Goal: Information Seeking & Learning: Understand process/instructions

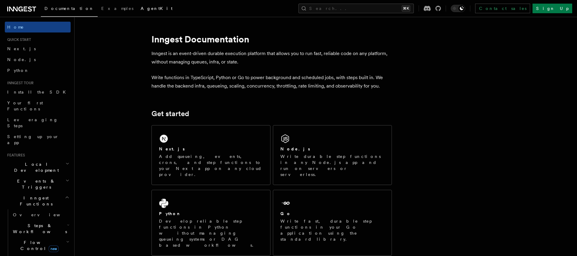
click at [141, 8] on span "AgentKit" at bounding box center [157, 8] width 32 height 5
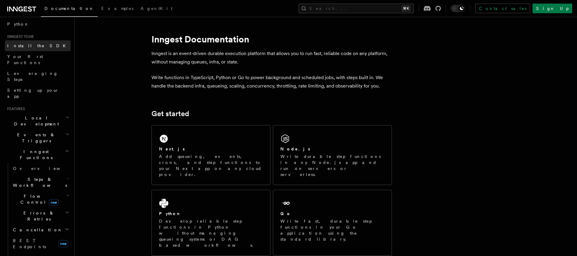
scroll to position [45, 0]
click at [42, 131] on h2 "Events & Triggers" at bounding box center [38, 139] width 66 height 17
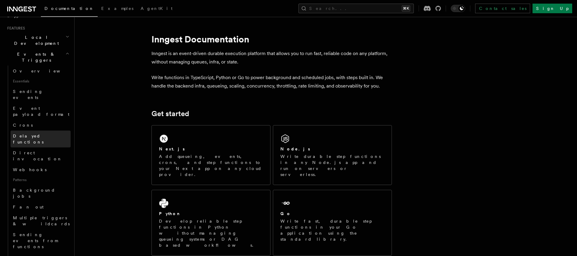
scroll to position [131, 0]
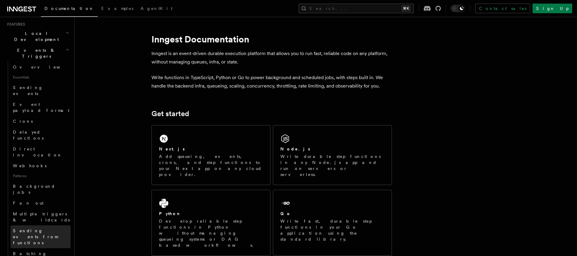
click at [35, 228] on span "Sending events from functions" at bounding box center [35, 236] width 45 height 17
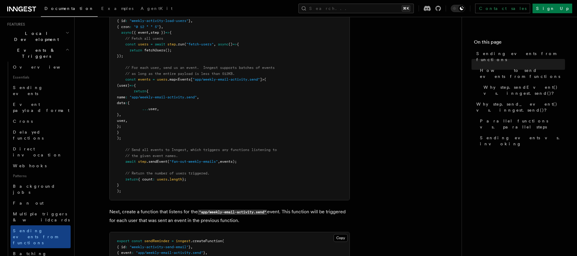
scroll to position [336, 0]
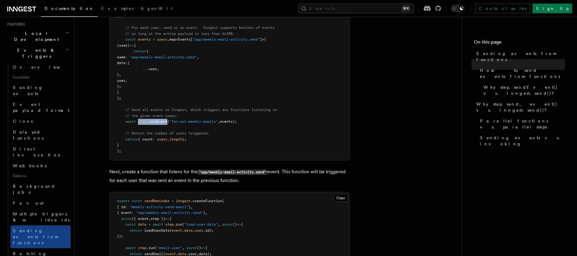
drag, startPoint x: 138, startPoint y: 123, endPoint x: 169, endPoint y: 123, distance: 30.6
click at [169, 123] on span "await step .sendEvent ( "fan-out-weekly-emails" , events);" at bounding box center [177, 121] width 120 height 4
copy span "step .sendEvent"
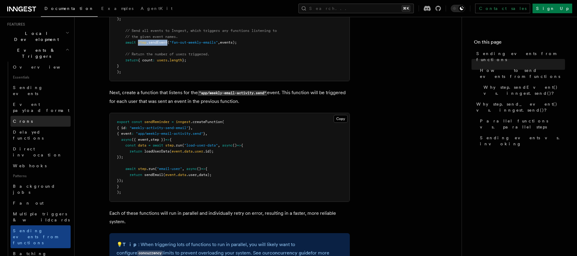
scroll to position [0, 0]
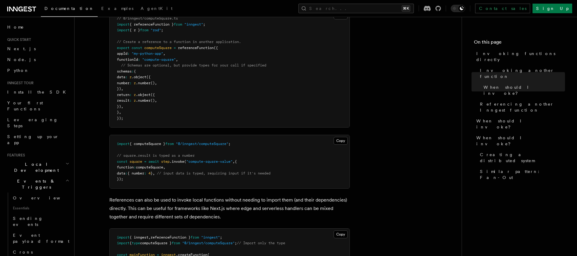
scroll to position [532, 0]
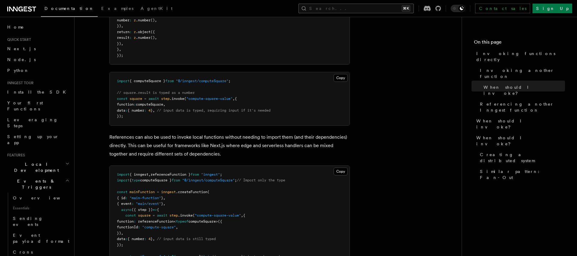
click at [359, 5] on button "Search... ⌘K" at bounding box center [355, 9] width 115 height 10
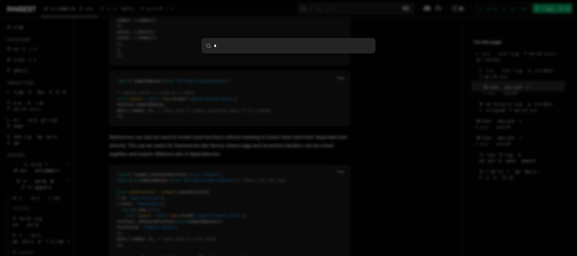
type input "**"
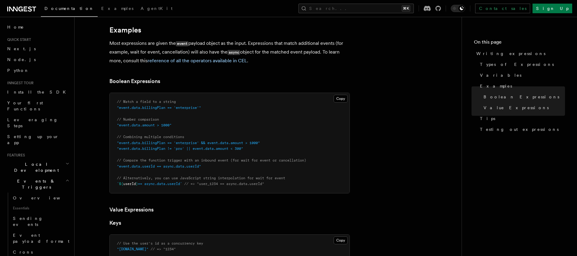
scroll to position [256, 0]
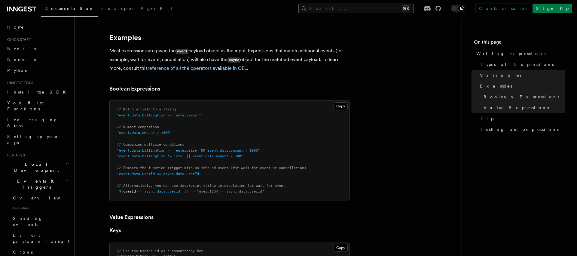
click at [388, 8] on button "Search... ⌘K" at bounding box center [355, 9] width 115 height 10
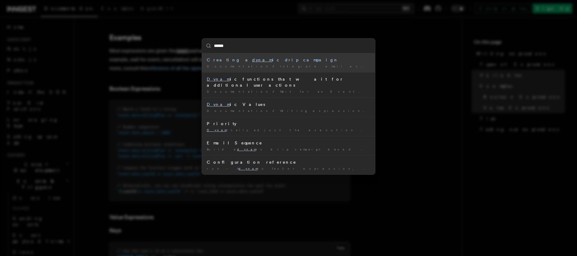
type input "*******"
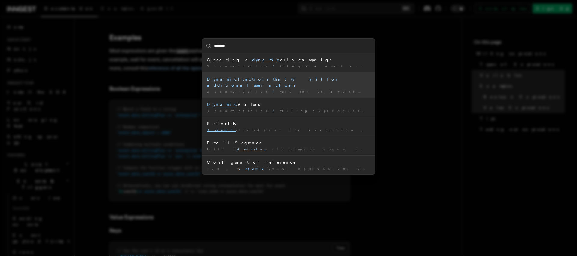
click at [292, 81] on div "Dynamic functions that wait for additional user actions" at bounding box center [288, 82] width 163 height 12
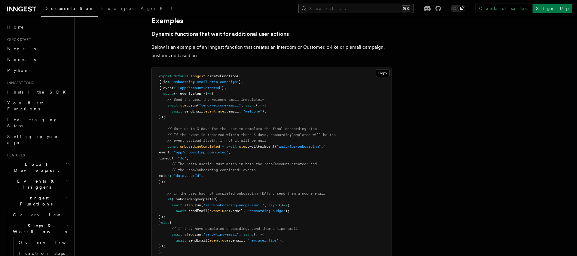
scroll to position [276, 0]
